Goal: Information Seeking & Learning: Check status

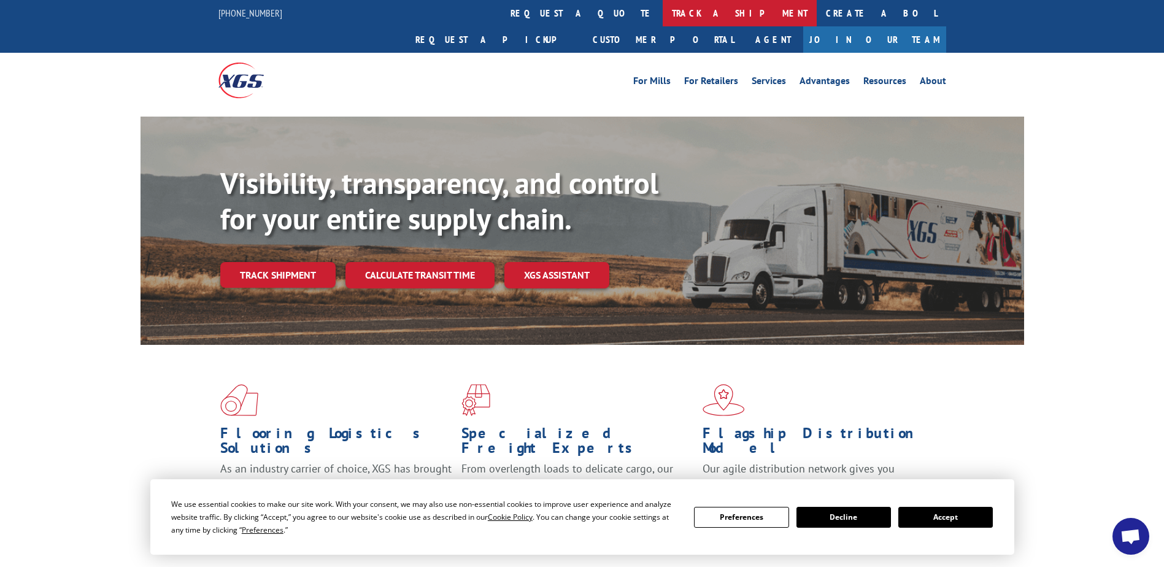
click at [663, 16] on link "track a shipment" at bounding box center [740, 13] width 154 height 26
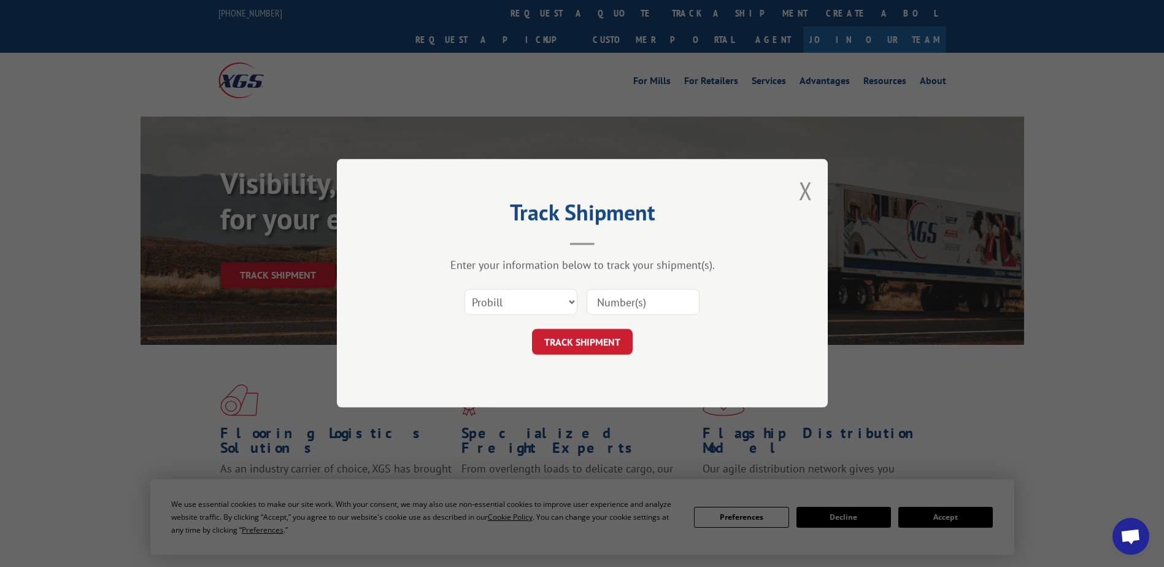
click at [605, 305] on input at bounding box center [643, 303] width 113 height 26
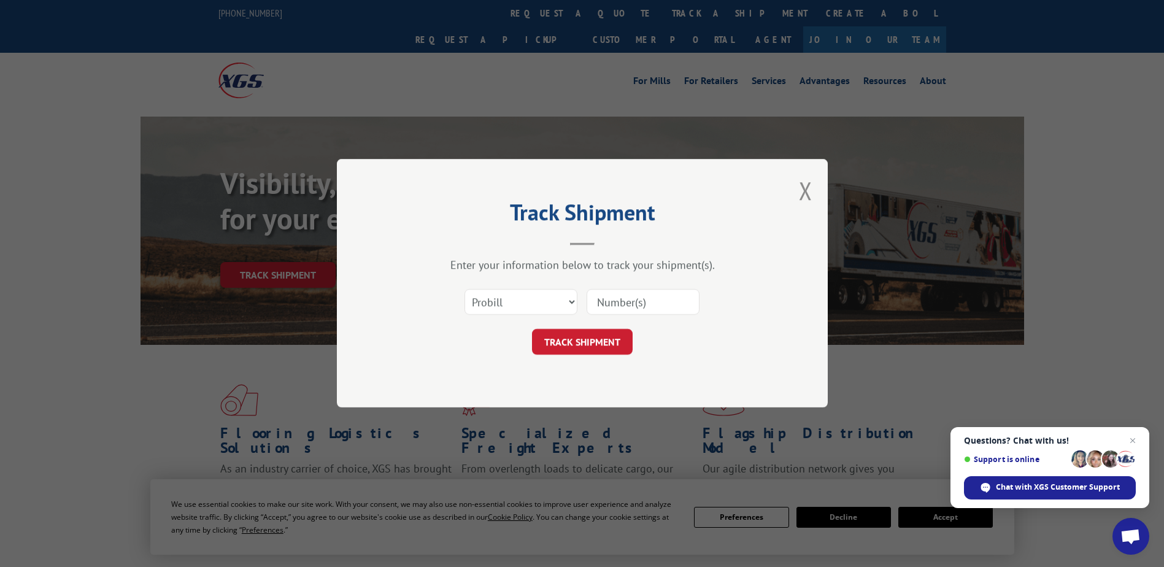
paste input "17503969"
type input "17503969"
click at [588, 345] on button "TRACK SHIPMENT" at bounding box center [582, 343] width 101 height 26
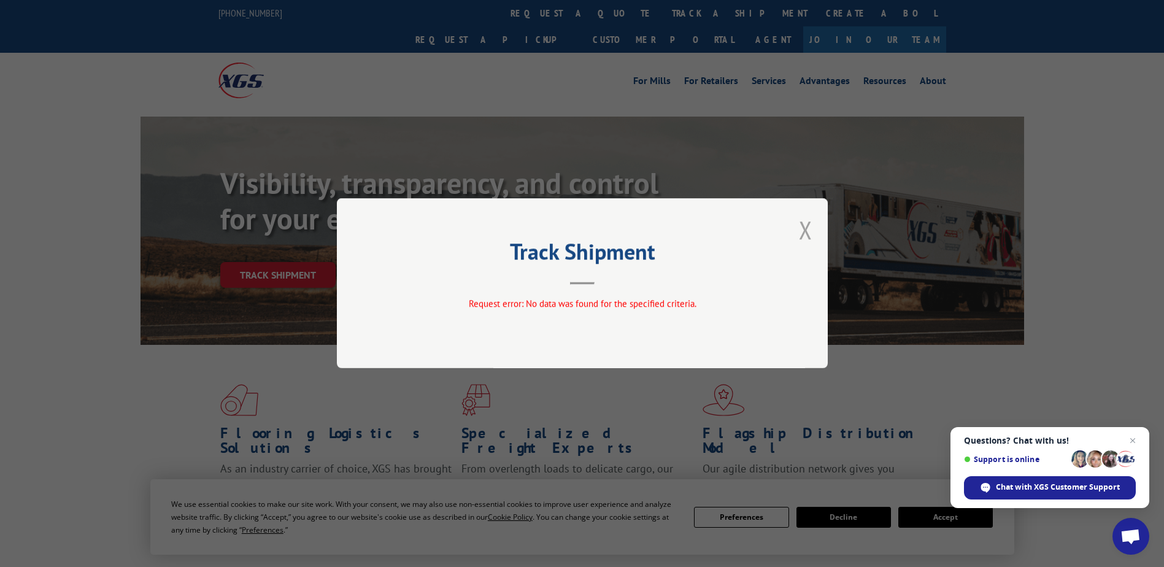
click at [809, 223] on button "Close modal" at bounding box center [805, 230] width 13 height 33
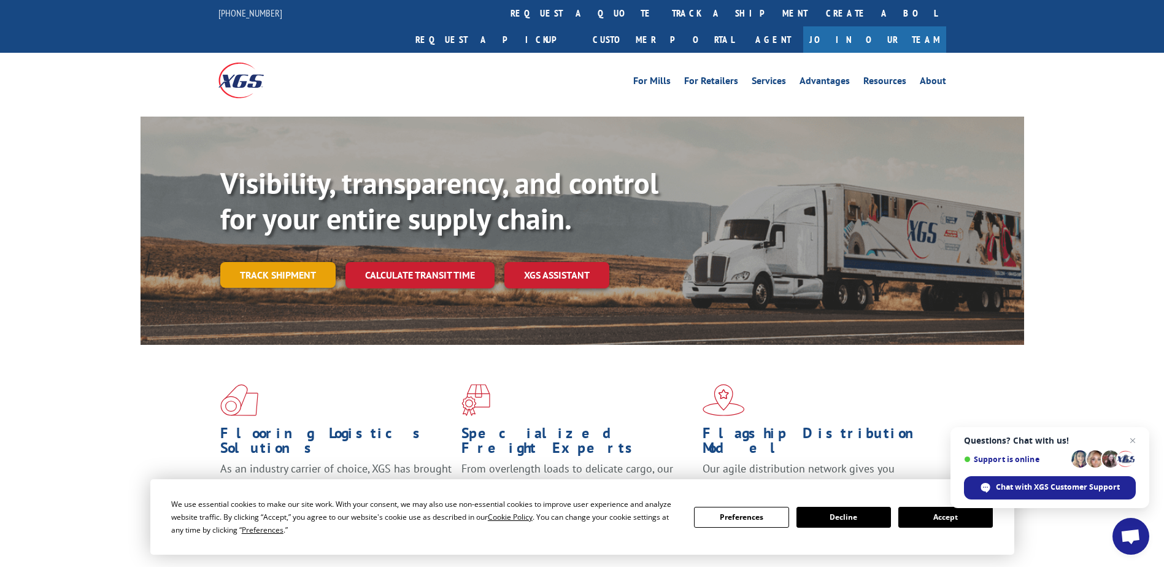
click at [288, 262] on link "Track shipment" at bounding box center [277, 275] width 115 height 26
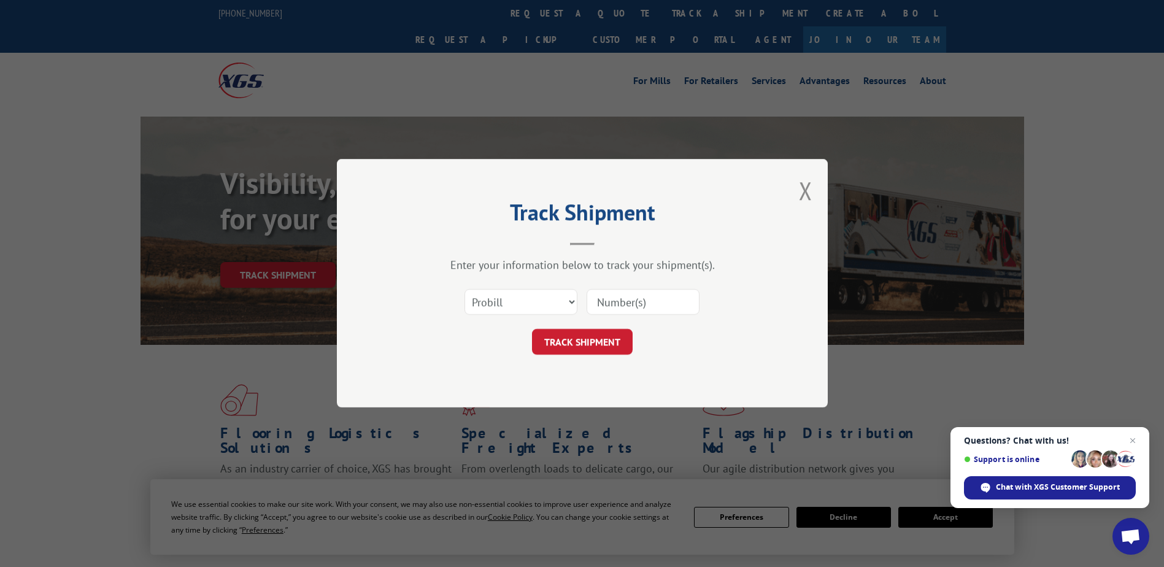
click at [606, 299] on input at bounding box center [643, 303] width 113 height 26
type input "17503969"
click at [615, 344] on button "TRACK SHIPMENT" at bounding box center [582, 343] width 101 height 26
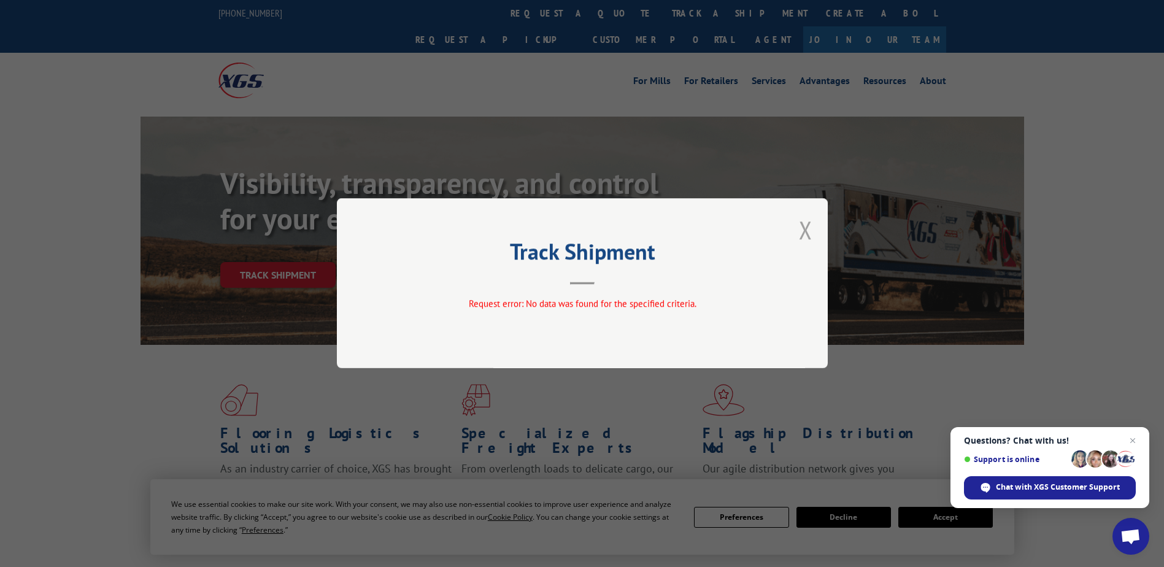
click at [803, 229] on button "Close modal" at bounding box center [805, 230] width 13 height 33
